Goal: Find specific page/section: Find specific page/section

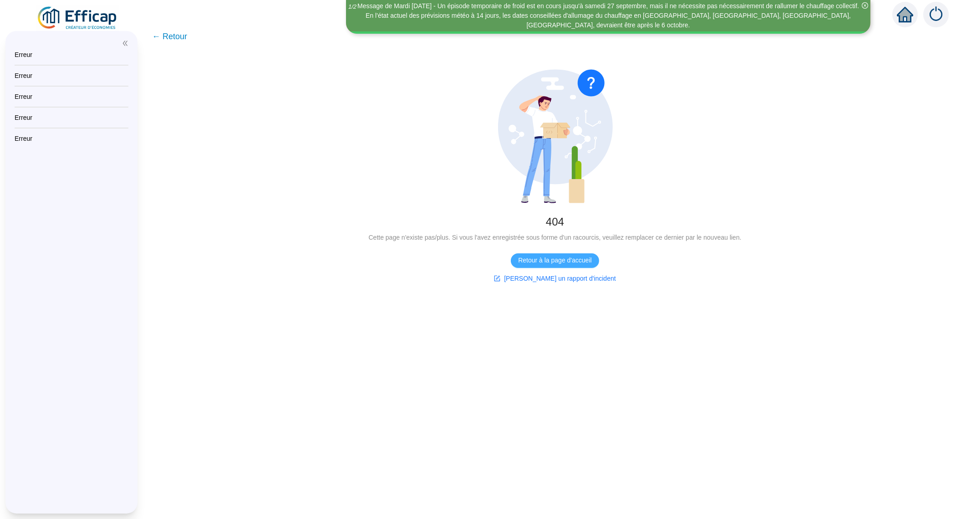
click at [566, 260] on span "Retour à la page d'accueil" at bounding box center [554, 260] width 73 height 10
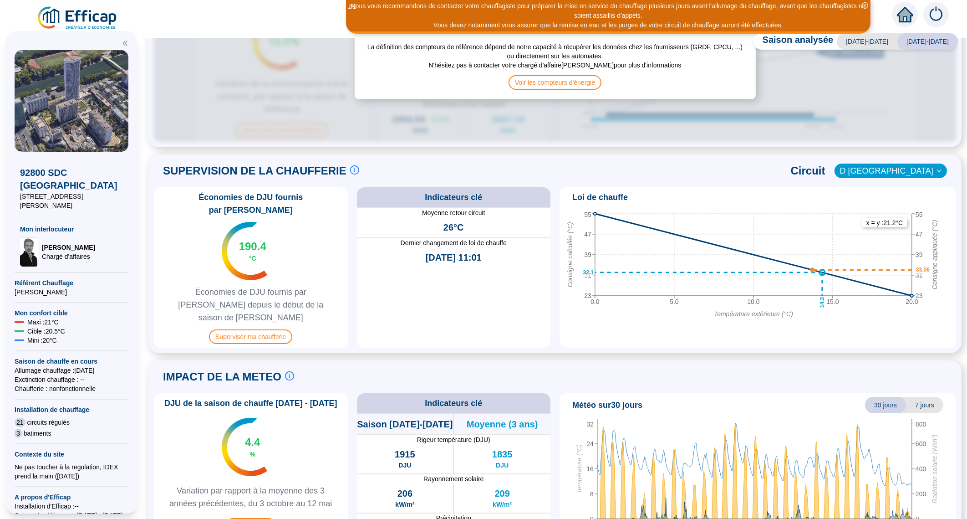
scroll to position [321, 0]
